Goal: Task Accomplishment & Management: Manage account settings

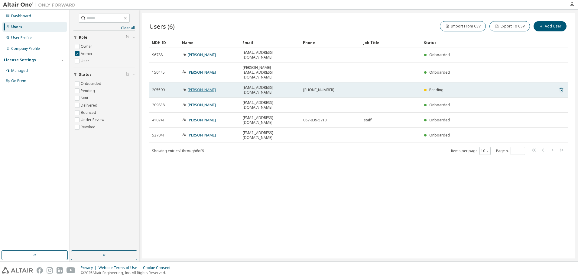
click at [197, 87] on link "Kenji Aoki" at bounding box center [202, 89] width 28 height 5
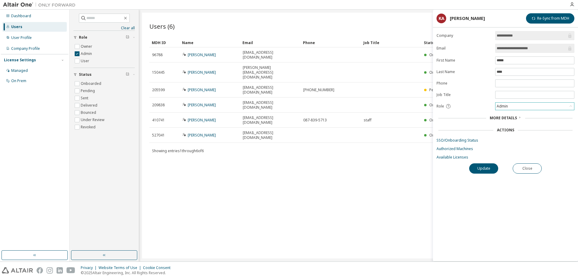
click at [572, 106] on icon at bounding box center [570, 106] width 6 height 6
click at [539, 129] on li "User" at bounding box center [534, 130] width 77 height 8
click at [490, 168] on button "Update" at bounding box center [483, 168] width 29 height 10
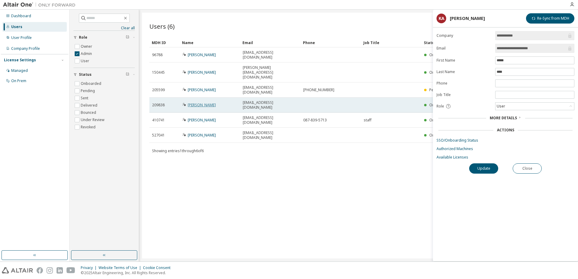
click at [204, 102] on link "Takuto Koyanagi" at bounding box center [202, 104] width 28 height 5
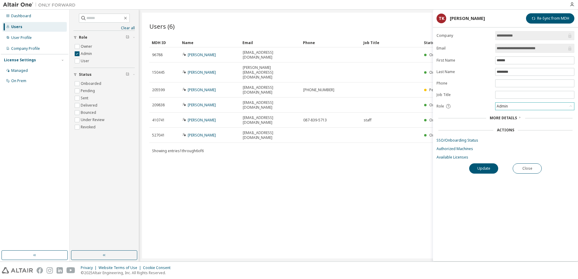
click at [507, 108] on div "Admin" at bounding box center [502, 106] width 13 height 7
click at [502, 128] on li "User" at bounding box center [534, 130] width 77 height 8
click at [483, 168] on button "Update" at bounding box center [483, 168] width 29 height 10
click at [530, 168] on button "Close" at bounding box center [526, 168] width 29 height 10
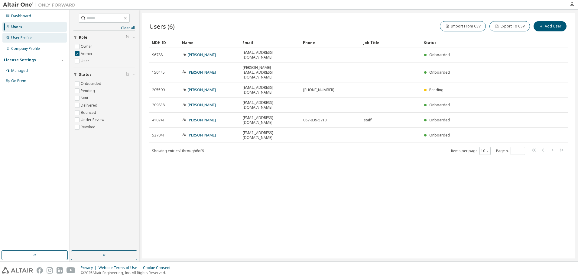
click at [25, 38] on div "User Profile" at bounding box center [21, 37] width 21 height 5
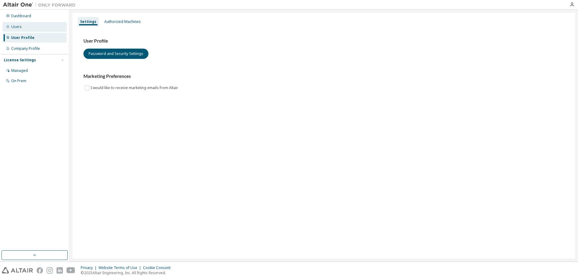
click at [16, 26] on div "Users" at bounding box center [16, 26] width 11 height 5
